Goal: Task Accomplishment & Management: Manage account settings

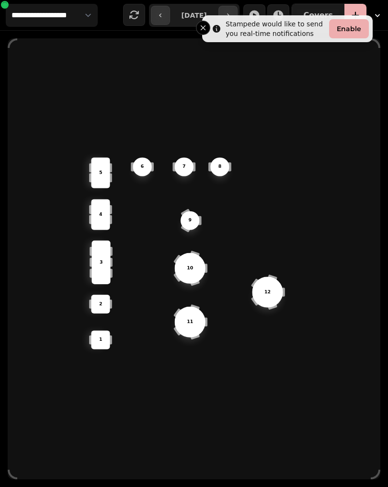
scroll to position [0, 0]
click at [24, 0] on div "**********" at bounding box center [194, 15] width 388 height 30
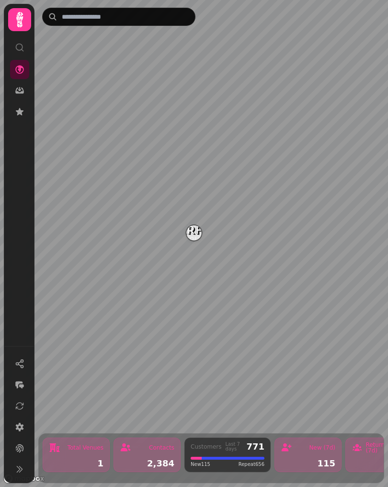
click at [198, 237] on img "Starfish Loves Coffee" at bounding box center [194, 232] width 15 height 15
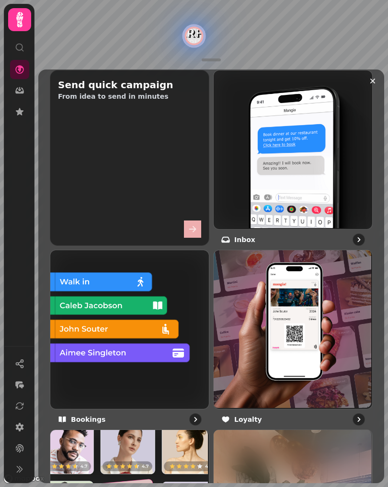
scroll to position [400, 0]
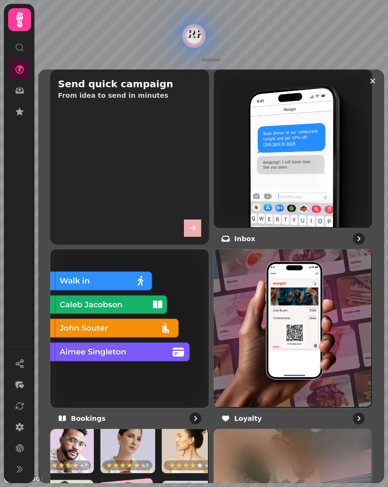
click at [100, 347] on img at bounding box center [128, 327] width 159 height 159
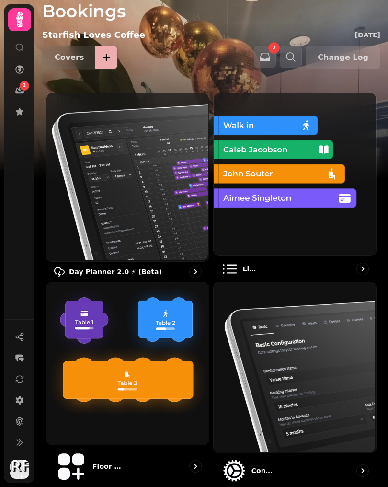
scroll to position [21, 0]
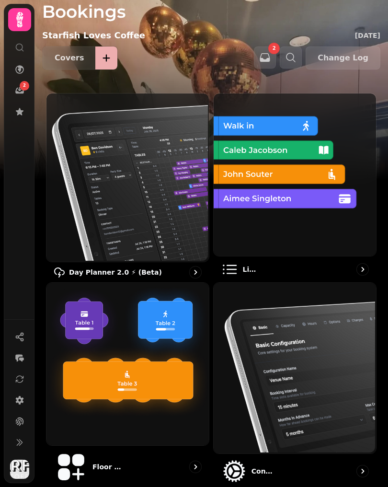
click at [81, 355] on img at bounding box center [127, 363] width 163 height 163
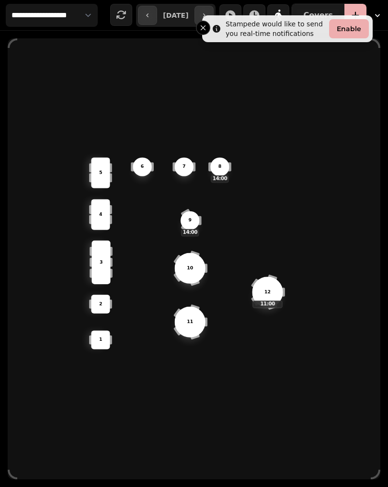
click at [202, 31] on icon "Close toast" at bounding box center [203, 27] width 9 height 9
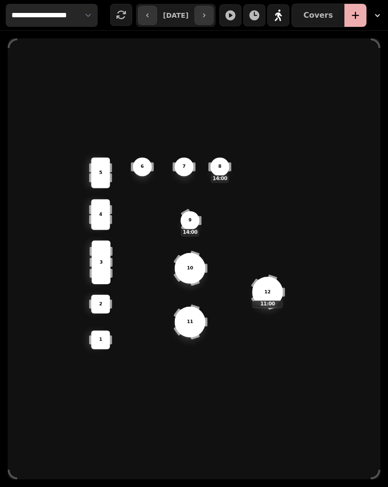
click at [64, 21] on select "**********" at bounding box center [52, 15] width 92 height 23
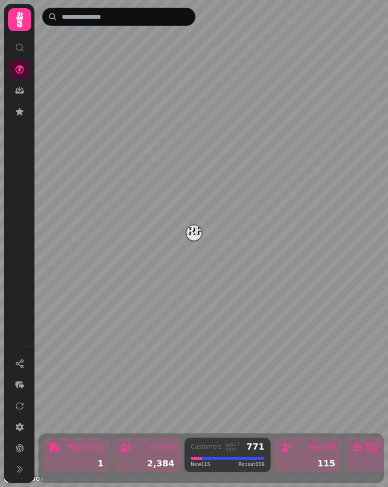
click at [23, 23] on icon at bounding box center [19, 19] width 19 height 19
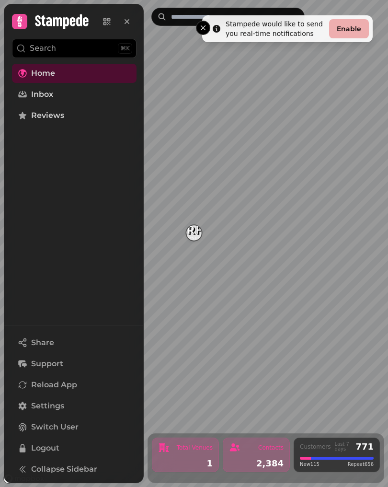
click at [345, 35] on button "Enable" at bounding box center [349, 28] width 40 height 19
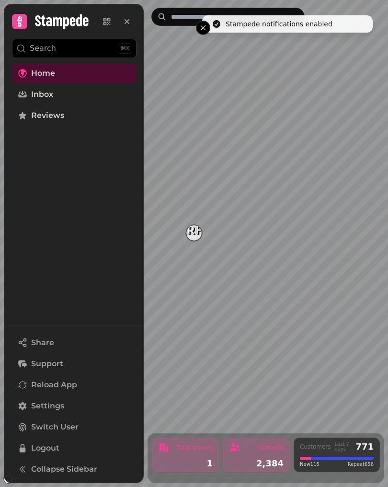
click at [207, 31] on icon "Close toast" at bounding box center [203, 27] width 9 height 9
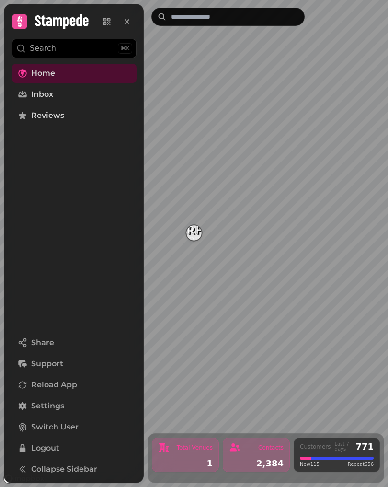
click at [39, 79] on span "Home" at bounding box center [43, 74] width 24 height 12
click at [37, 97] on span "Inbox" at bounding box center [42, 95] width 22 height 12
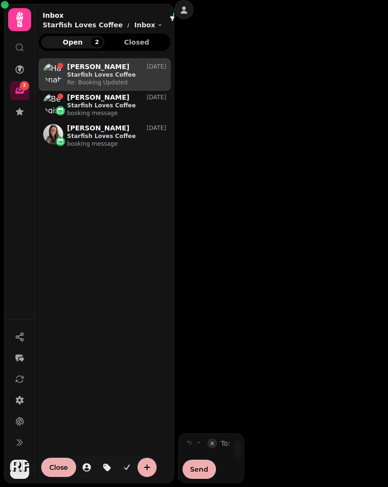
scroll to position [420, 132]
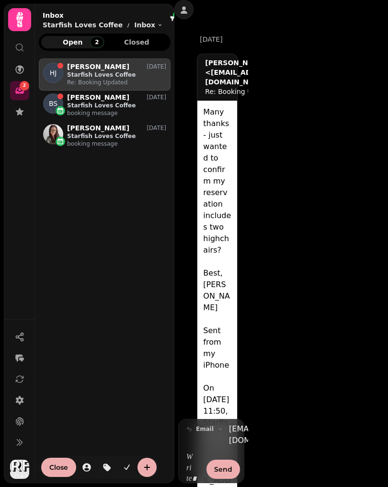
click at [16, 20] on icon at bounding box center [19, 19] width 19 height 19
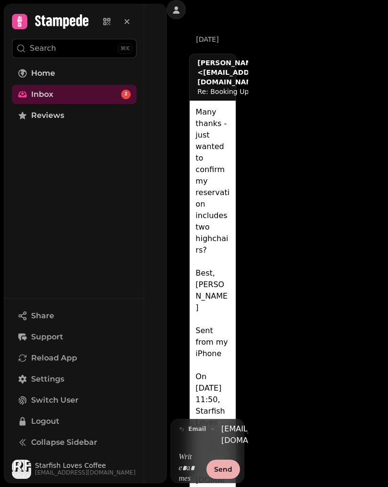
click at [58, 23] on icon at bounding box center [61, 21] width 53 height 14
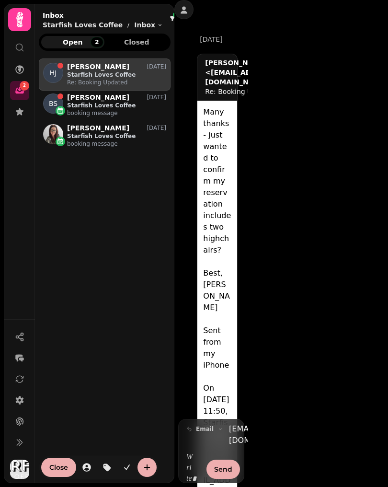
click at [20, 20] on icon at bounding box center [19, 19] width 7 height 15
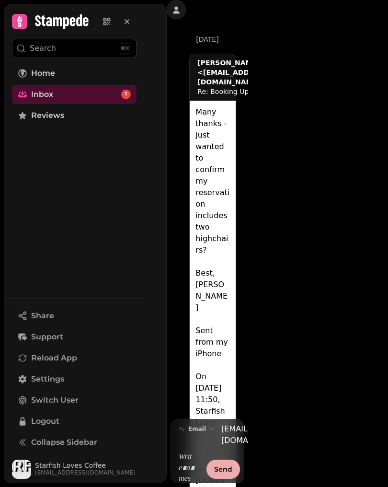
click at [125, 24] on icon at bounding box center [127, 22] width 10 height 10
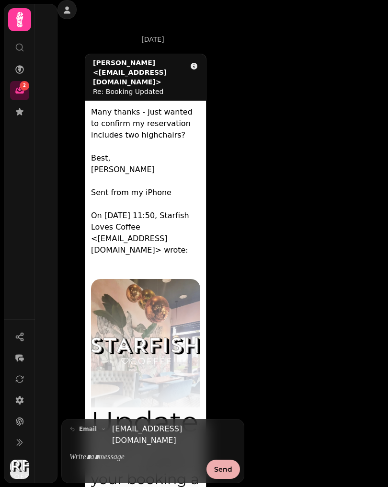
scroll to position [0, 0]
click at [21, 72] on icon at bounding box center [20, 70] width 10 height 10
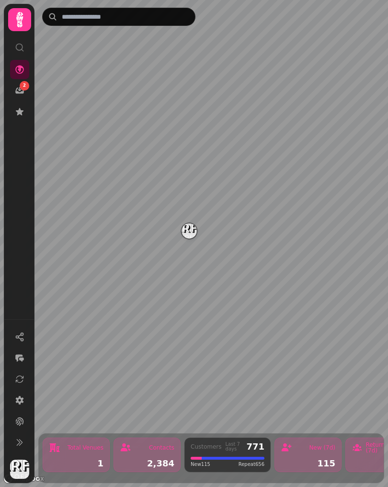
click at [183, 231] on img "Starfish Loves Coffee" at bounding box center [189, 230] width 15 height 15
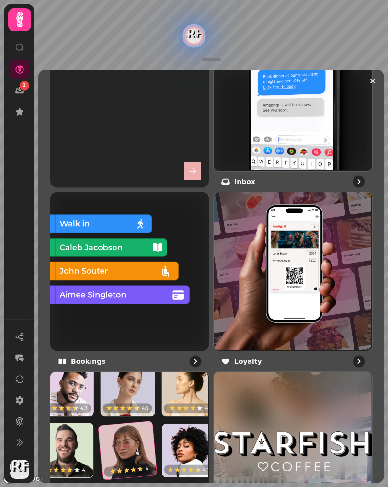
scroll to position [460, 0]
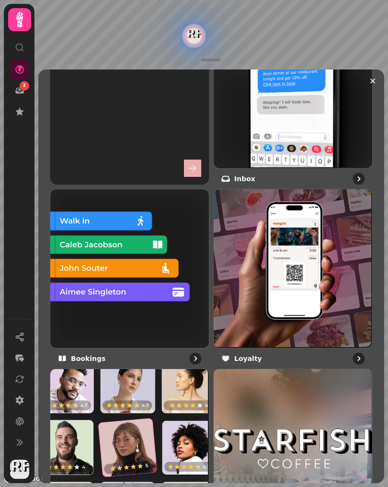
click at [93, 280] on img at bounding box center [128, 267] width 159 height 159
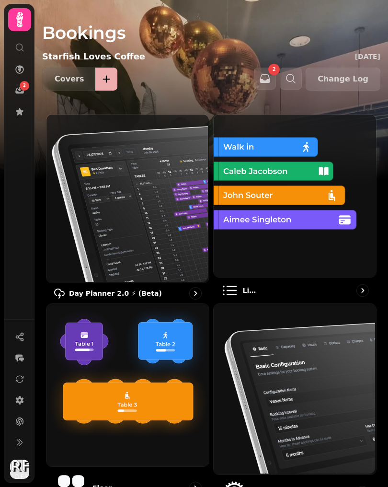
click at [260, 251] on img at bounding box center [294, 195] width 163 height 163
